Goal: Check status: Check status

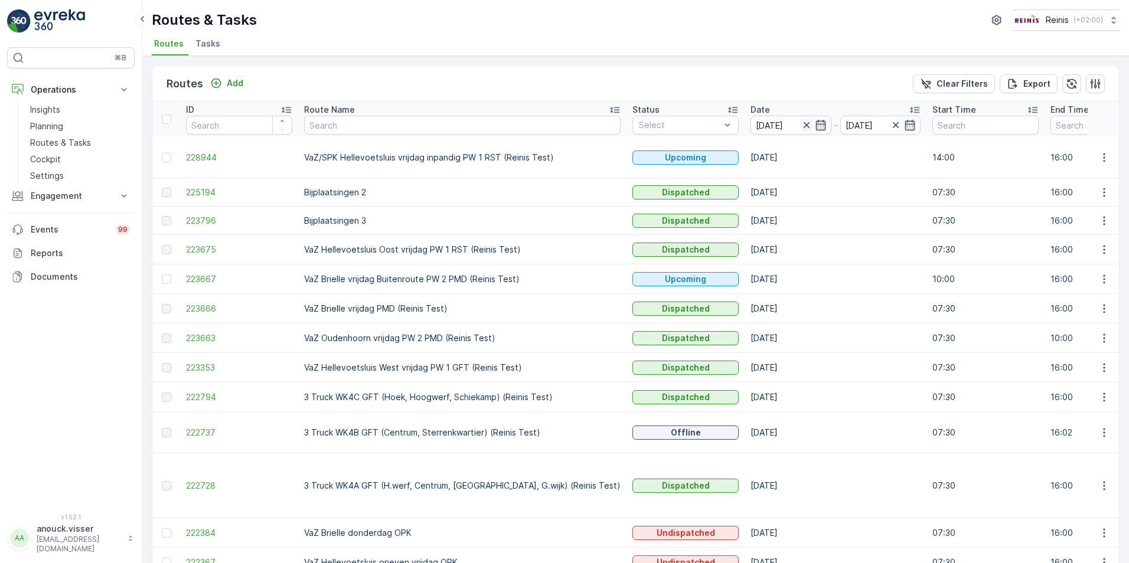
click at [801, 120] on icon "button" at bounding box center [807, 125] width 12 height 12
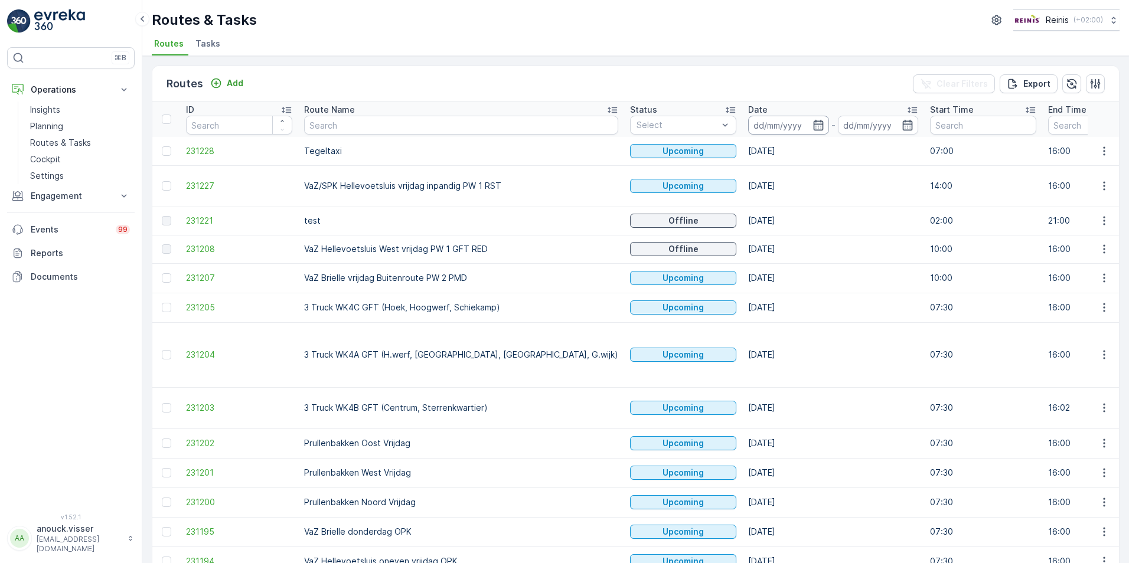
click at [748, 128] on input at bounding box center [788, 125] width 81 height 19
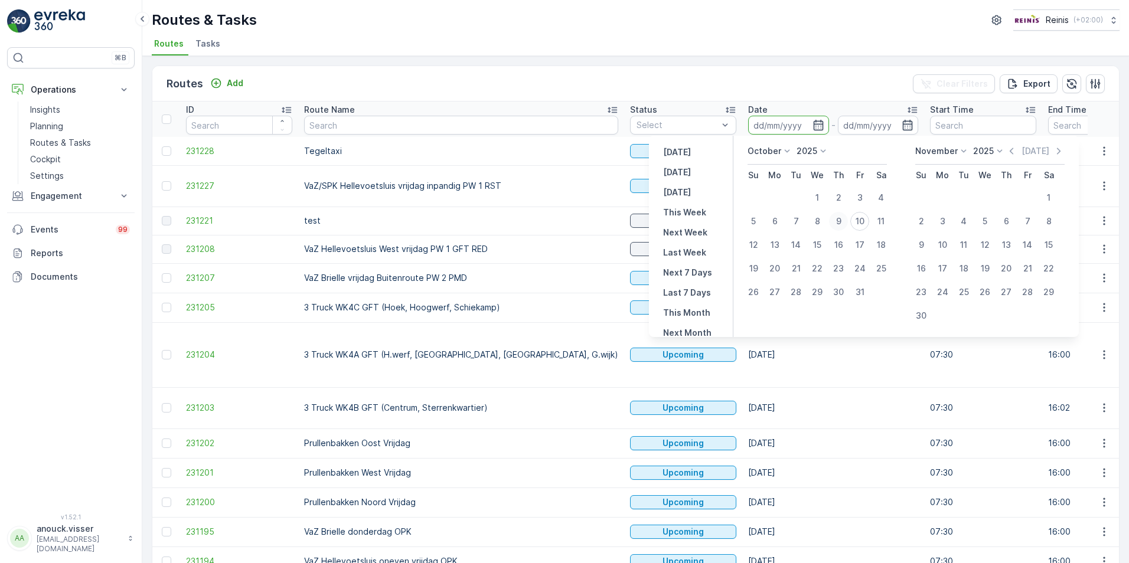
click at [839, 221] on div "9" at bounding box center [838, 221] width 19 height 19
type input "[DATE]"
click at [839, 221] on div "9" at bounding box center [838, 221] width 19 height 19
type input "[DATE]"
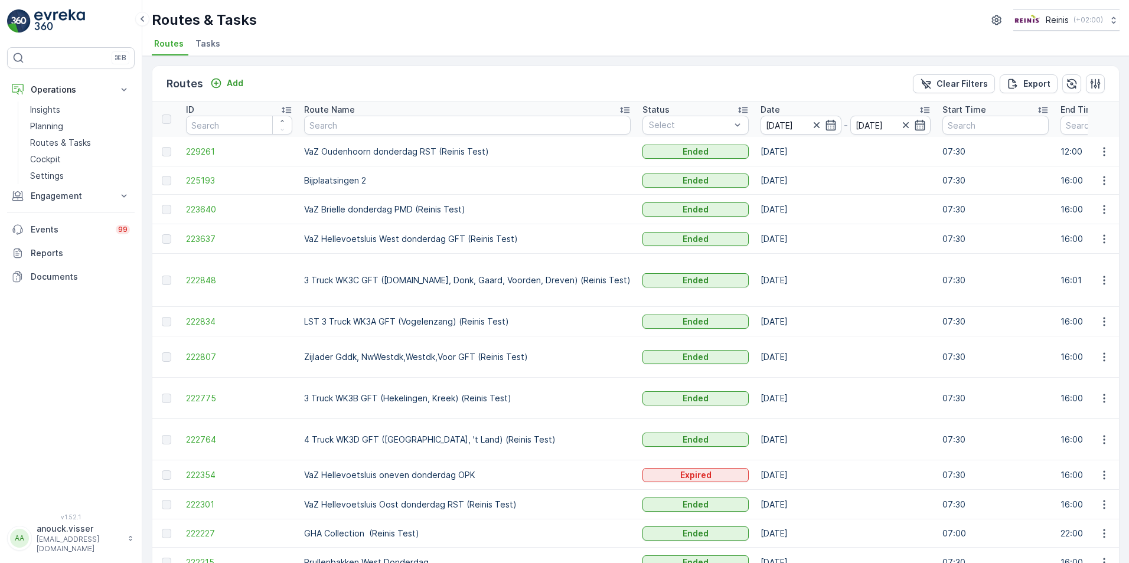
scroll to position [87, 0]
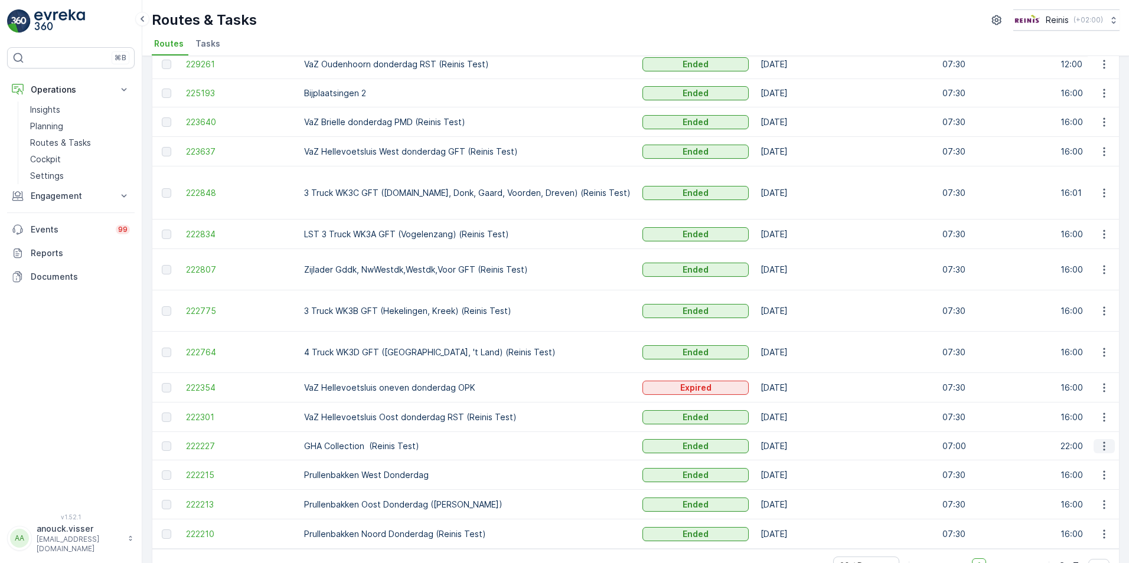
click at [1100, 441] on icon "button" at bounding box center [1105, 447] width 12 height 12
click at [74, 199] on p "Engagement" at bounding box center [71, 196] width 80 height 12
click at [49, 285] on p "Orders" at bounding box center [43, 282] width 27 height 12
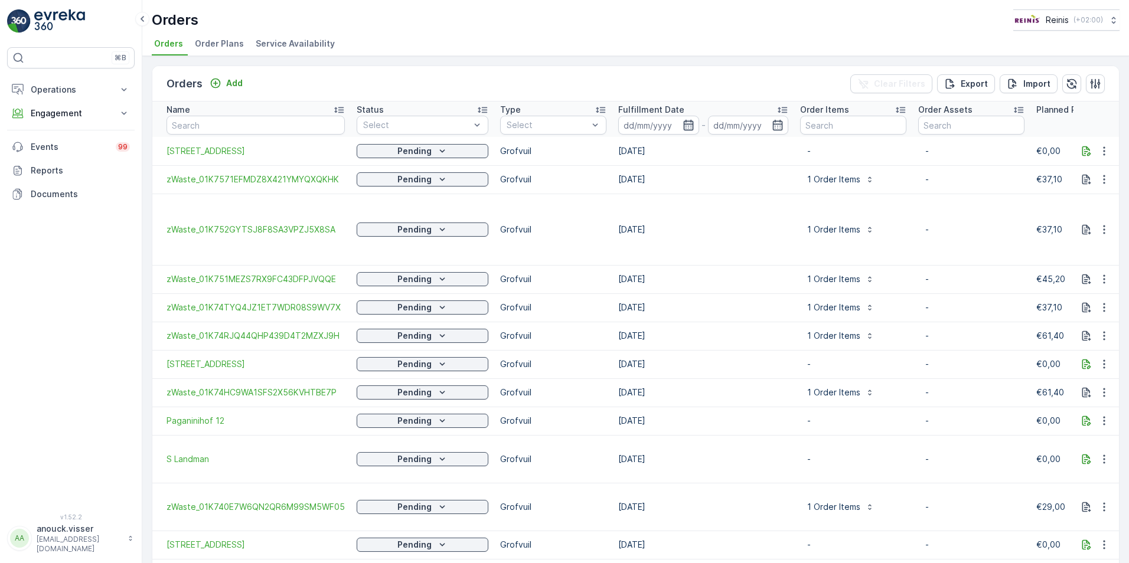
click at [683, 128] on icon "button" at bounding box center [689, 125] width 12 height 12
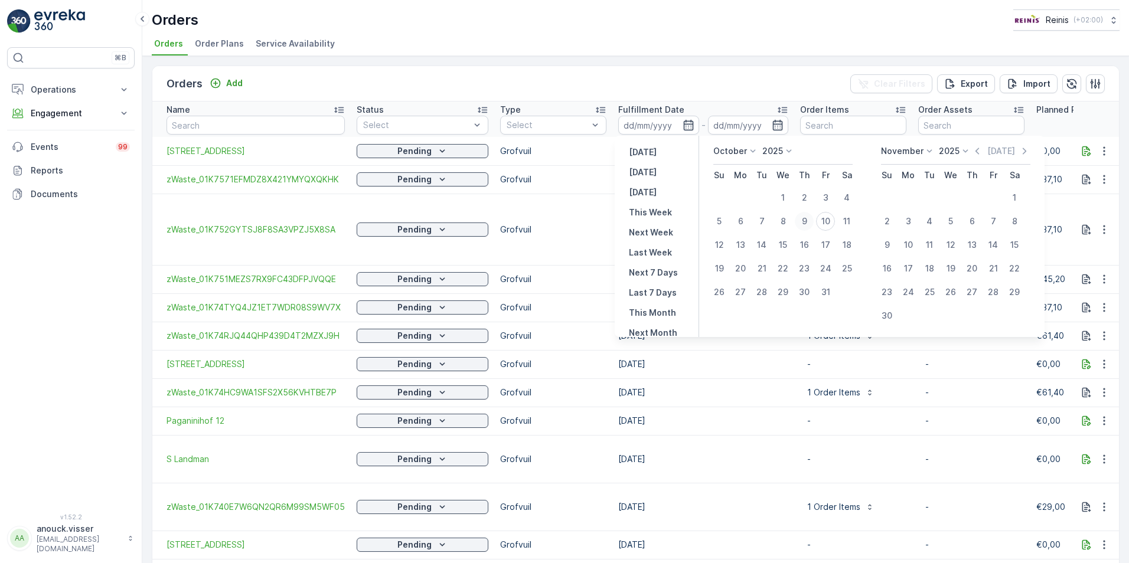
click at [806, 215] on div "9" at bounding box center [804, 221] width 19 height 19
type input "[DATE]"
click at [806, 215] on div "9" at bounding box center [804, 221] width 19 height 19
type input "[DATE]"
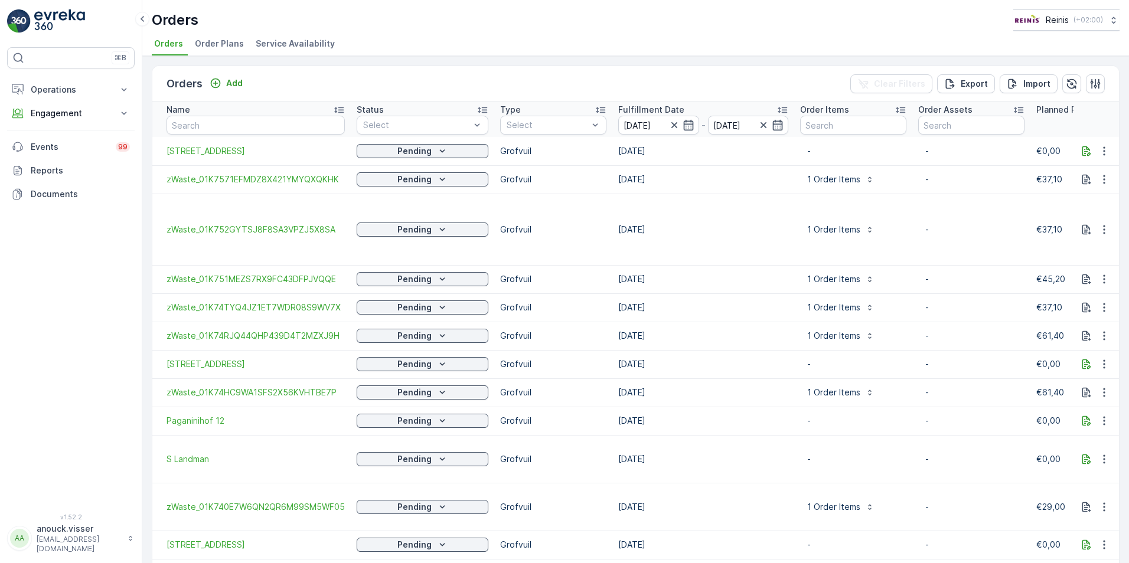
click at [688, 53] on ul "Orders Order Plans Service Availability" at bounding box center [631, 45] width 959 height 20
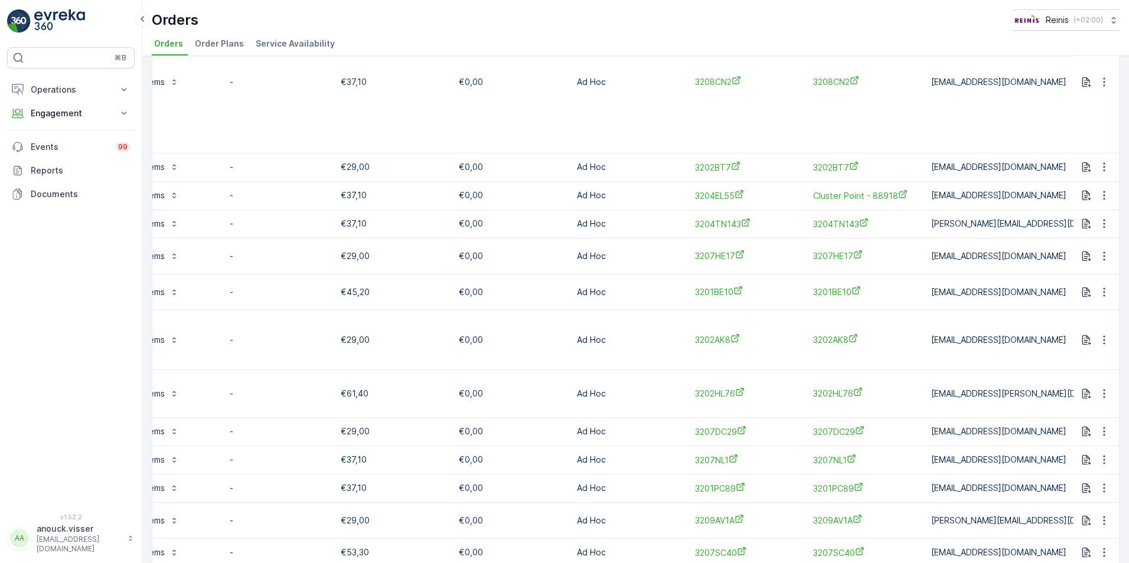
scroll to position [757, 0]
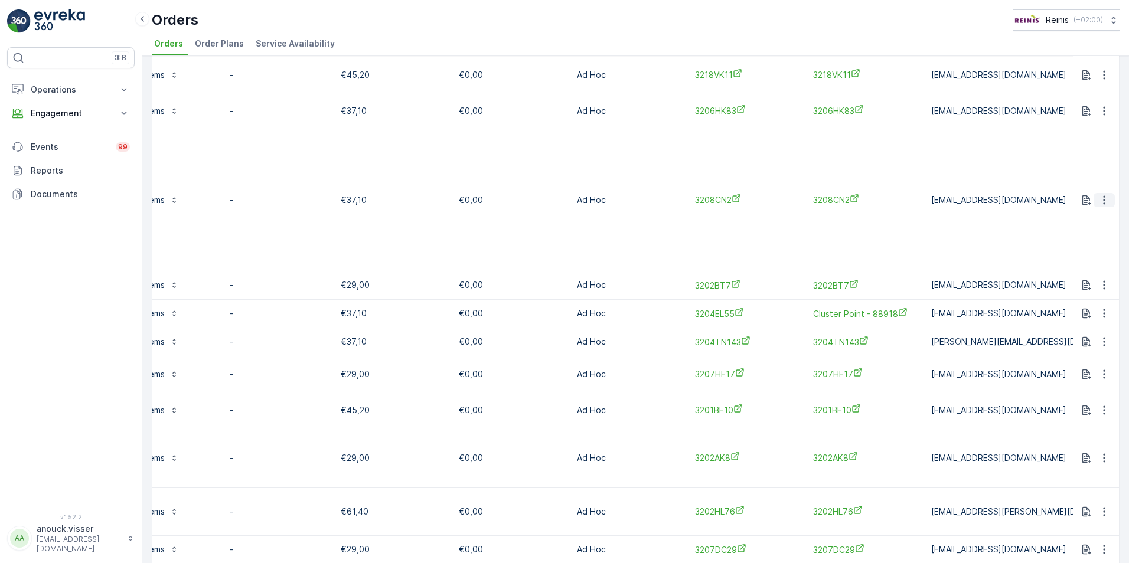
click at [1095, 193] on button "button" at bounding box center [1104, 200] width 21 height 14
click at [1081, 206] on span "See more details" at bounding box center [1087, 200] width 67 height 12
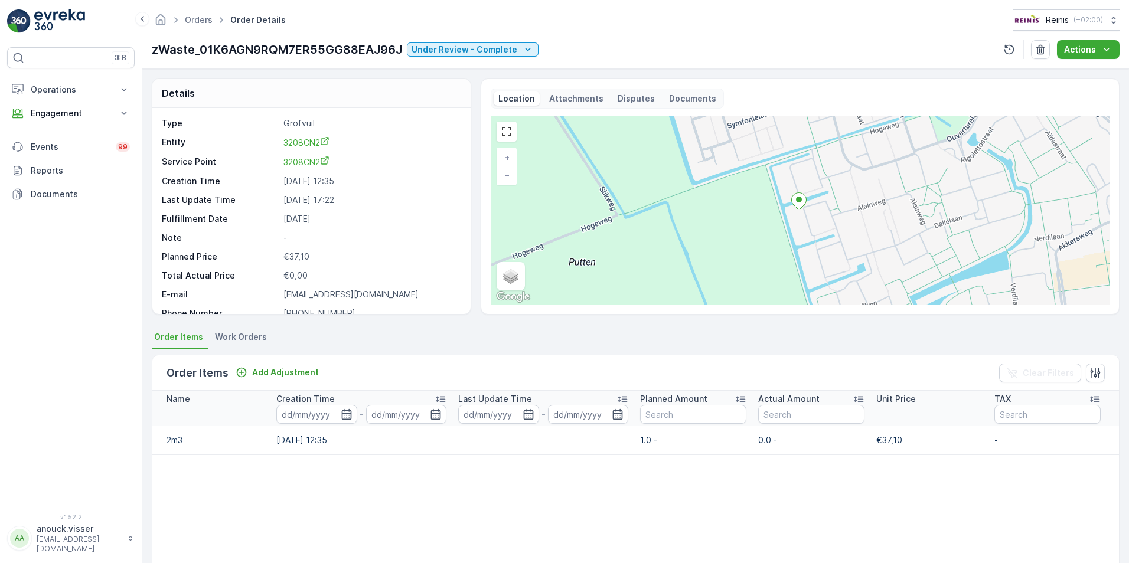
scroll to position [34, 0]
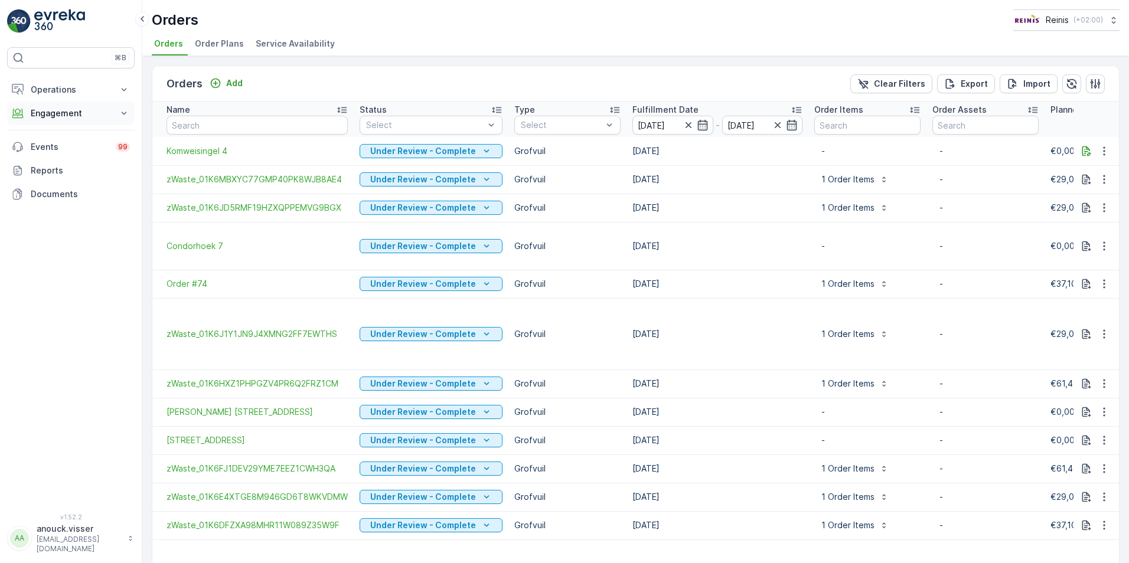
click at [118, 112] on button "Engagement" at bounding box center [71, 114] width 128 height 24
click at [120, 113] on icon at bounding box center [124, 113] width 12 height 12
click at [128, 87] on icon at bounding box center [124, 90] width 12 height 12
click at [126, 93] on icon at bounding box center [124, 90] width 12 height 12
click at [123, 115] on icon at bounding box center [124, 113] width 12 height 12
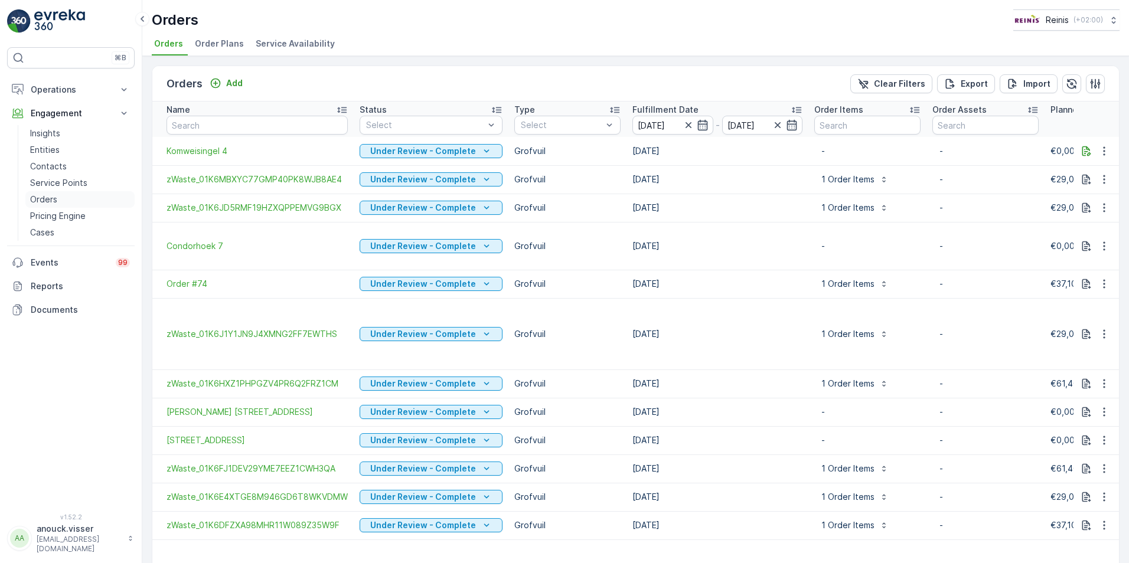
click at [58, 202] on link "Orders" at bounding box center [79, 199] width 109 height 17
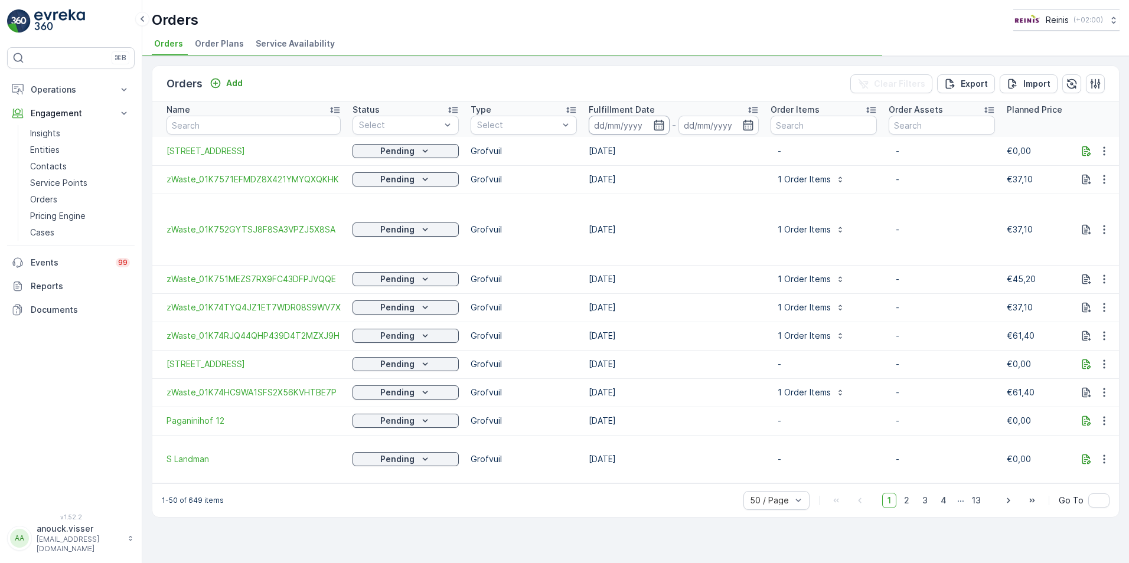
click at [660, 128] on input at bounding box center [629, 125] width 81 height 19
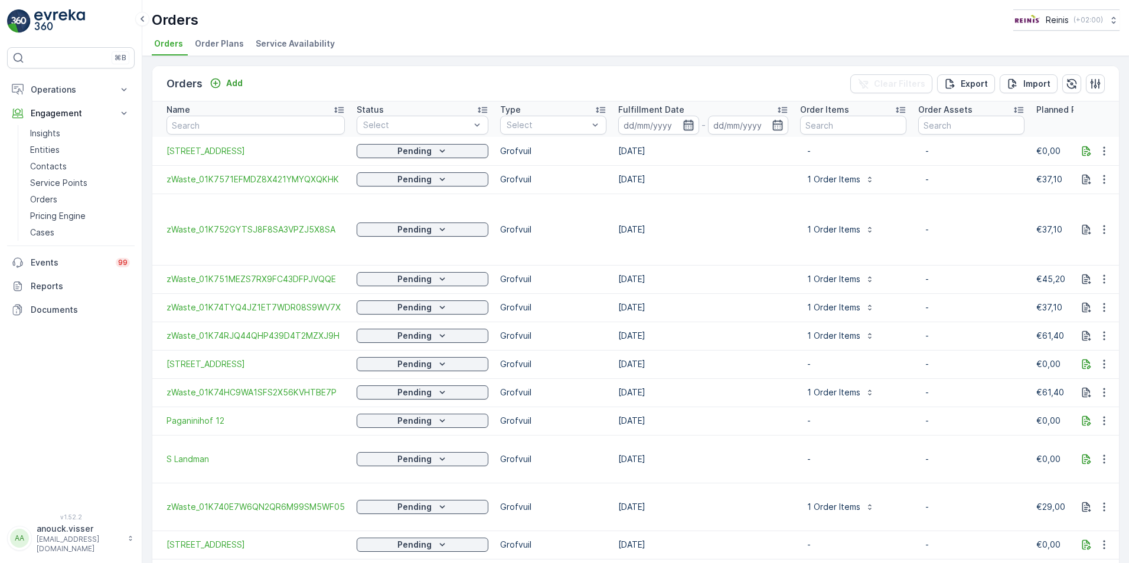
click at [685, 128] on icon "button" at bounding box center [689, 125] width 12 height 12
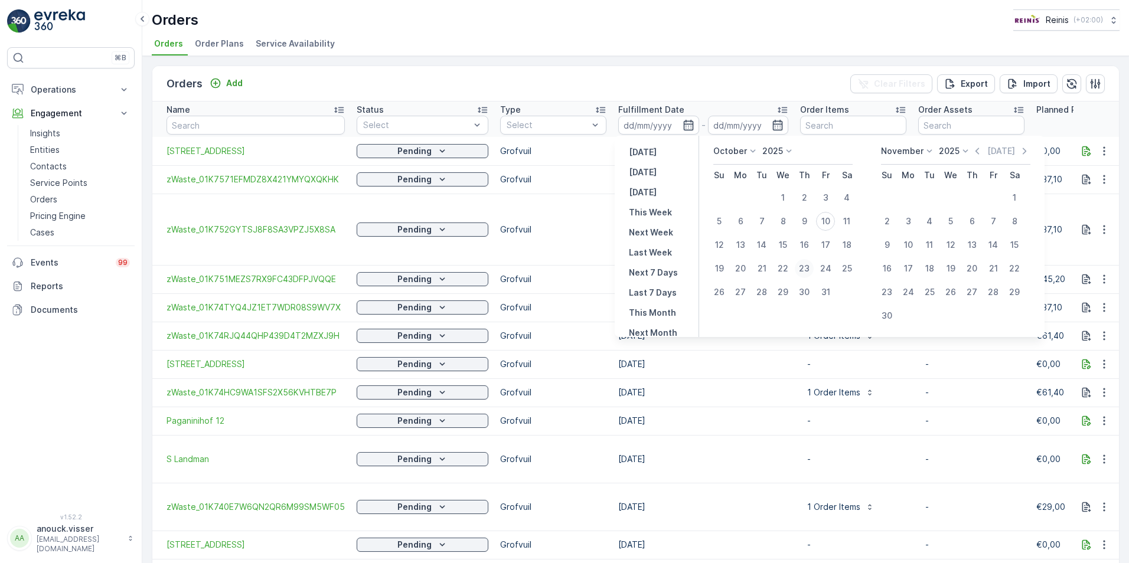
click at [809, 270] on div "23" at bounding box center [804, 268] width 19 height 19
type input "[DATE]"
click at [809, 271] on div "23" at bounding box center [804, 268] width 19 height 19
type input "[DATE]"
click at [723, 77] on div "Orders Add Clear Filters Export Import" at bounding box center [635, 83] width 967 height 35
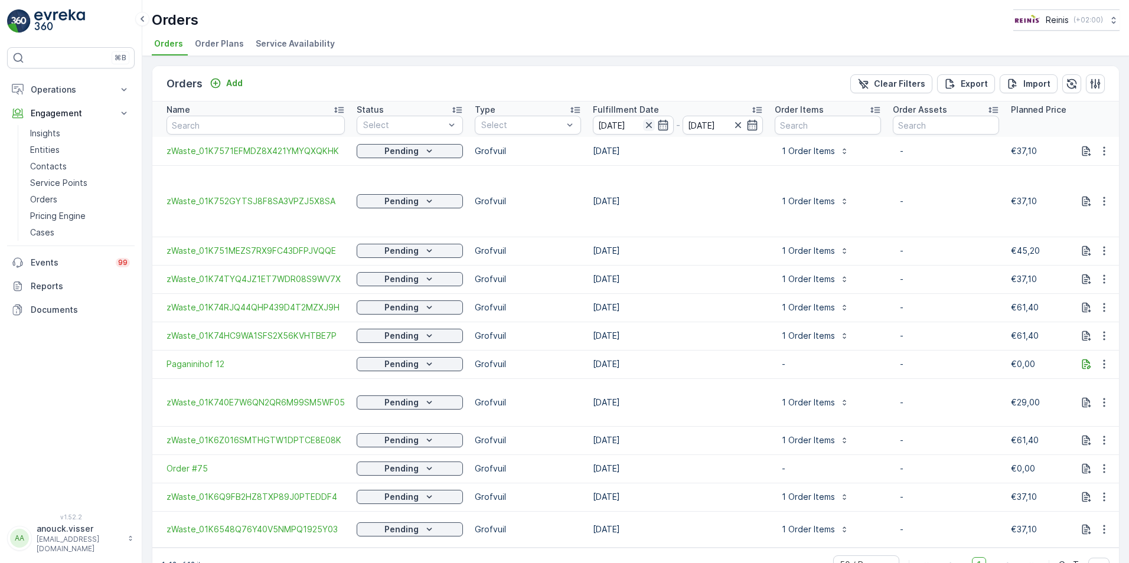
click at [646, 128] on icon "button" at bounding box center [649, 125] width 12 height 12
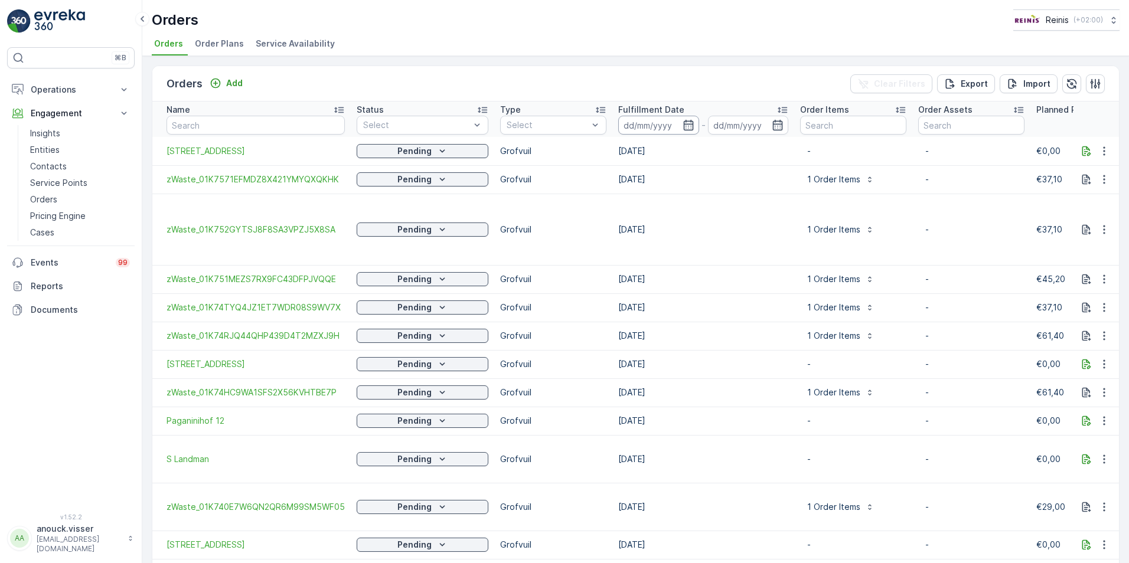
click at [660, 122] on input at bounding box center [658, 125] width 81 height 19
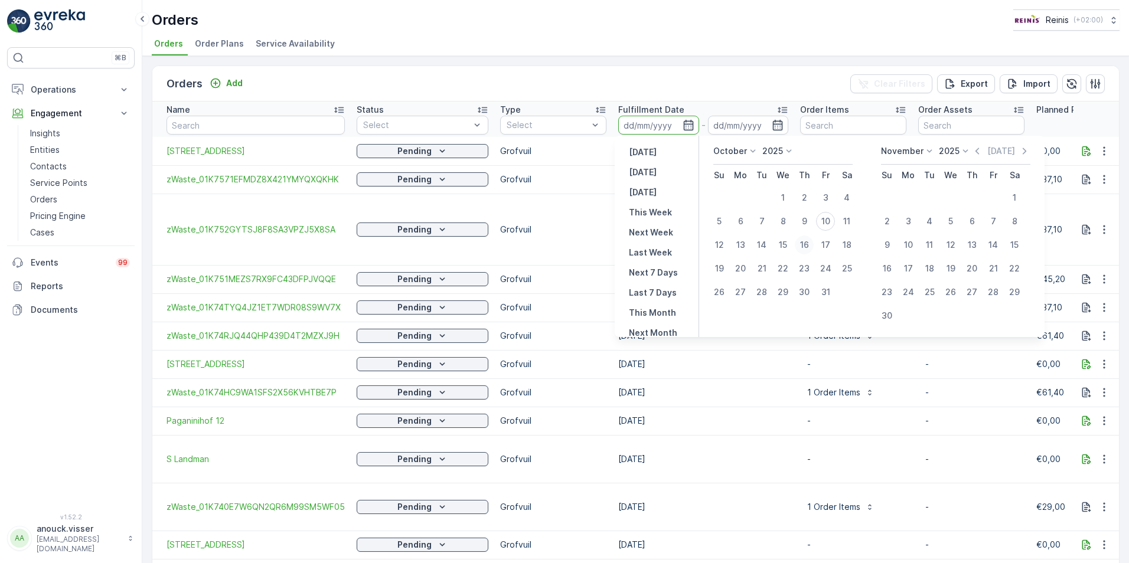
click at [807, 247] on div "16" at bounding box center [804, 245] width 19 height 19
type input "[DATE]"
click at [807, 247] on div "16" at bounding box center [804, 245] width 19 height 19
type input "[DATE]"
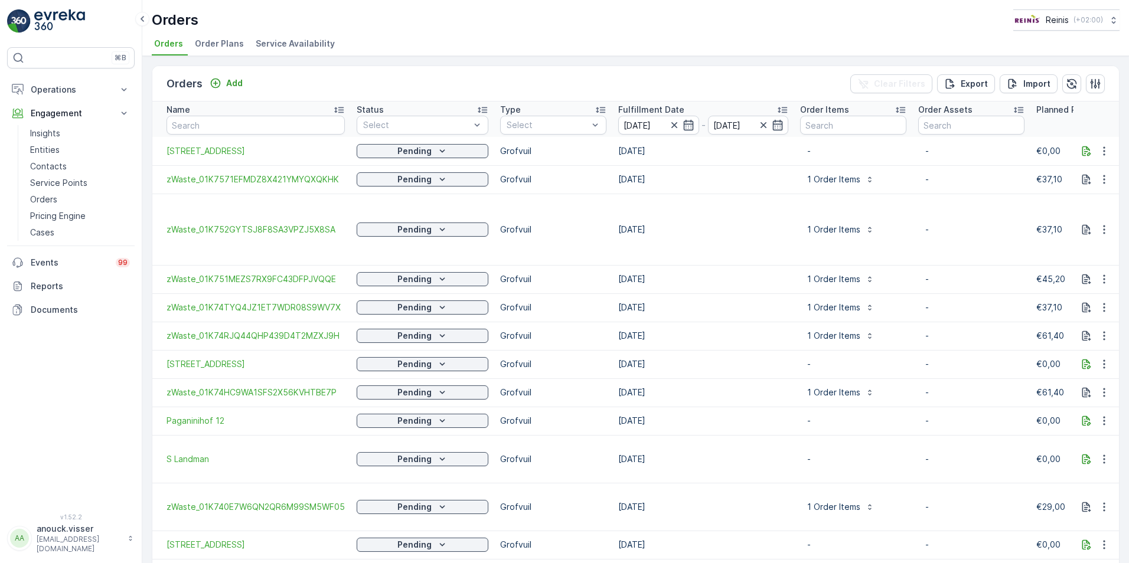
click at [791, 75] on div "Orders Add Clear Filters Export Import" at bounding box center [635, 83] width 967 height 35
